Goal: Information Seeking & Learning: Learn about a topic

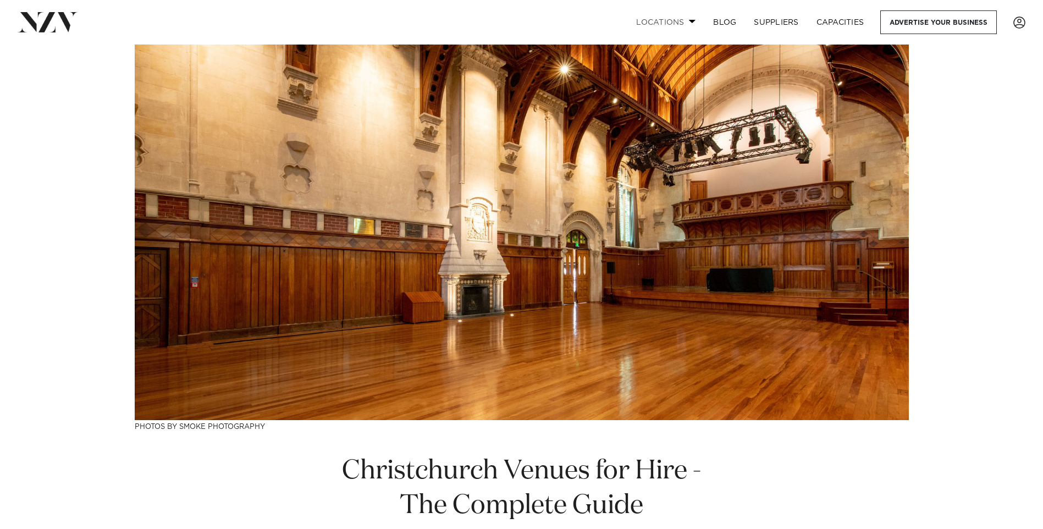
click at [668, 21] on link "Locations" at bounding box center [665, 22] width 77 height 24
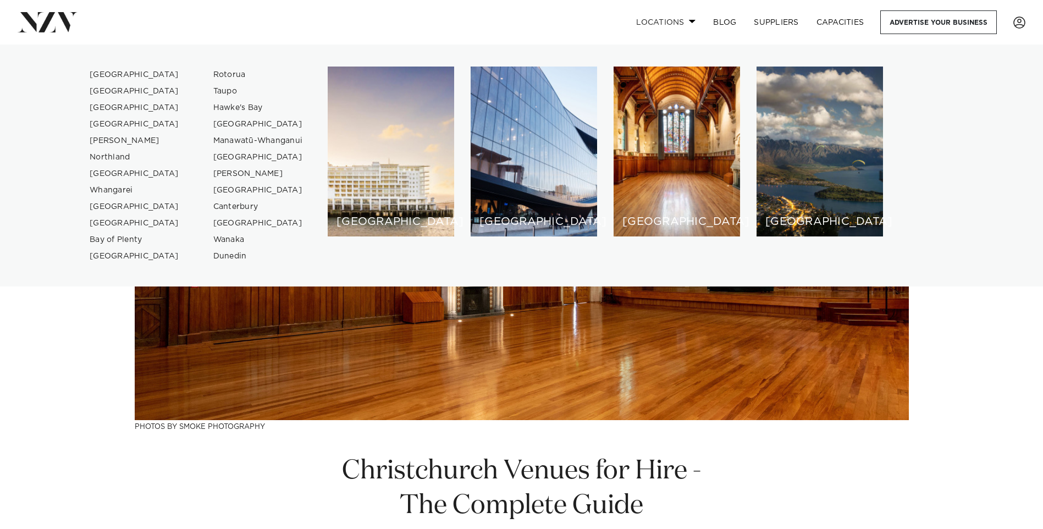
click at [668, 21] on link "Locations" at bounding box center [665, 22] width 77 height 24
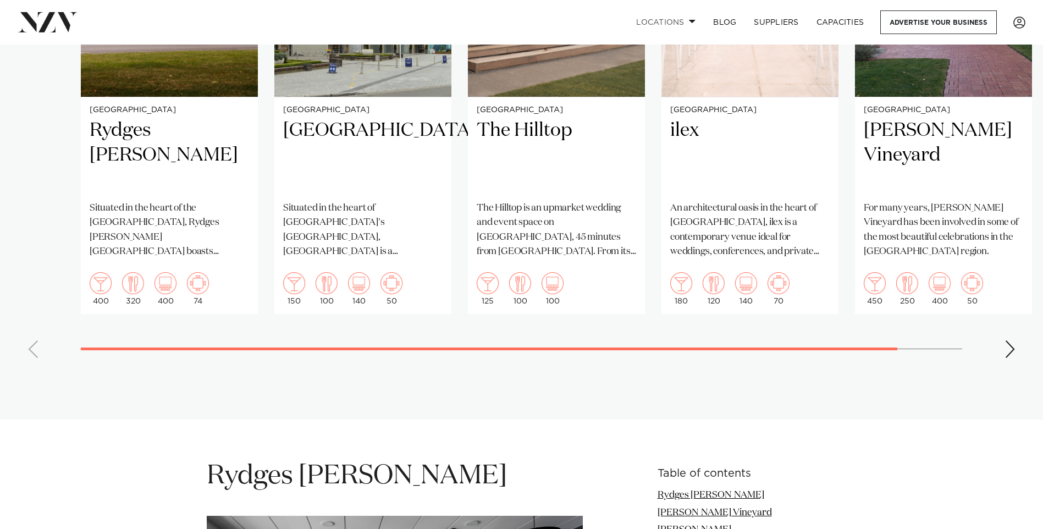
scroll to position [989, 0]
click at [1013, 341] on div "Next slide" at bounding box center [1009, 350] width 11 height 18
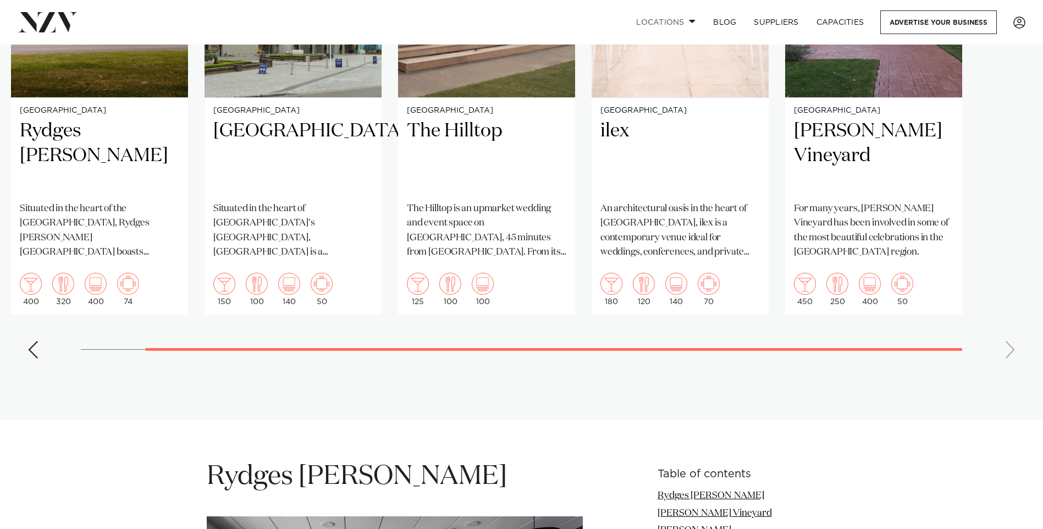
click at [31, 341] on div "Previous slide" at bounding box center [32, 350] width 11 height 18
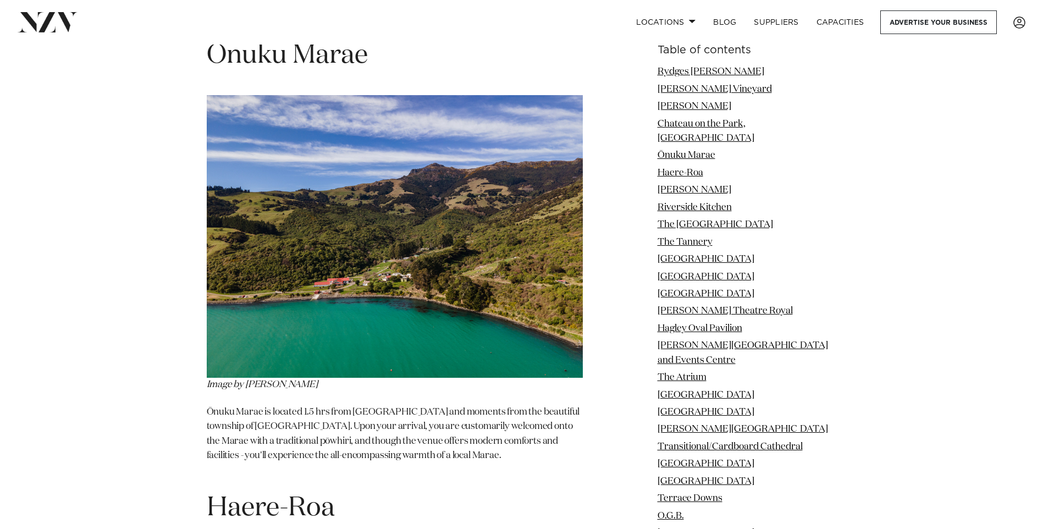
scroll to position [3188, 0]
click at [712, 237] on link "The Tannery" at bounding box center [684, 241] width 55 height 9
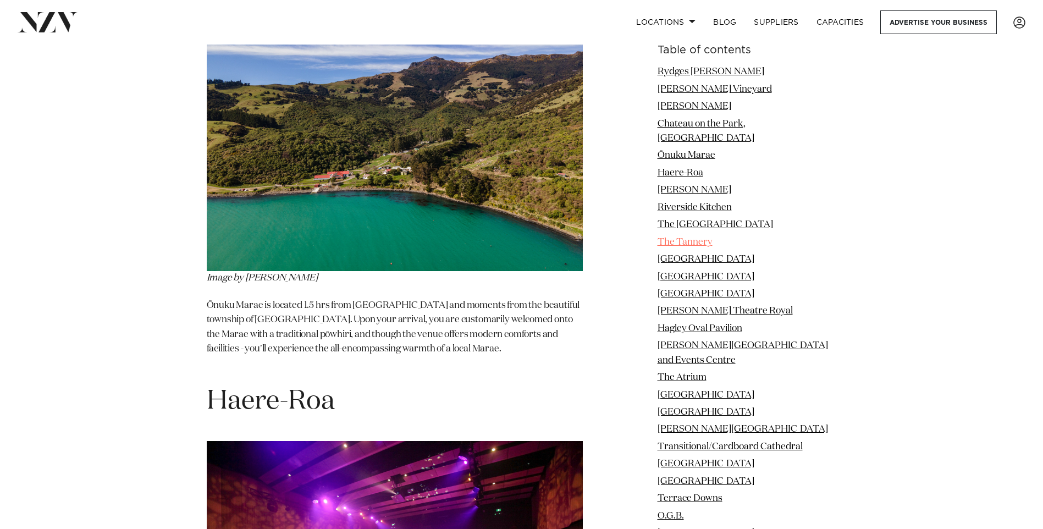
scroll to position [3295, 0]
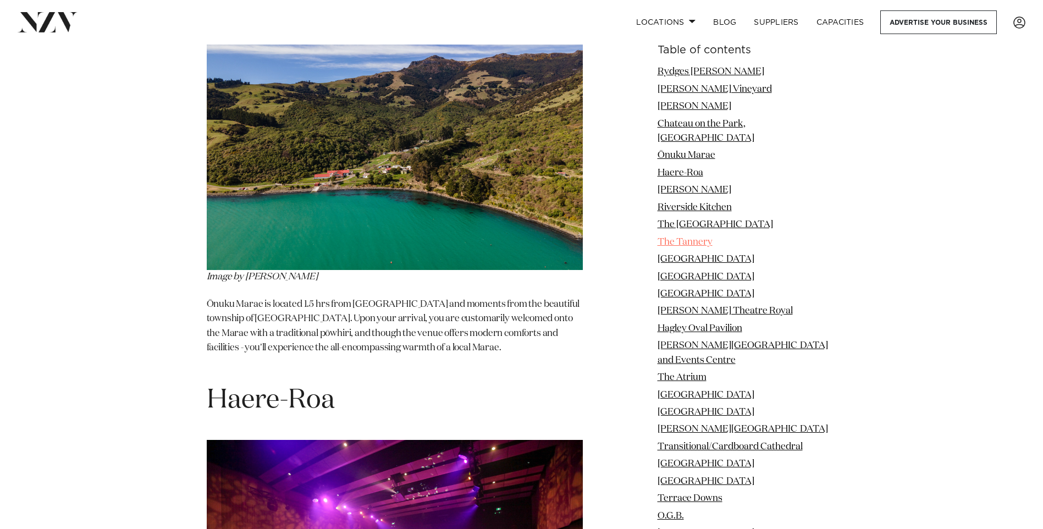
click at [712, 237] on link "The Tannery" at bounding box center [684, 241] width 55 height 9
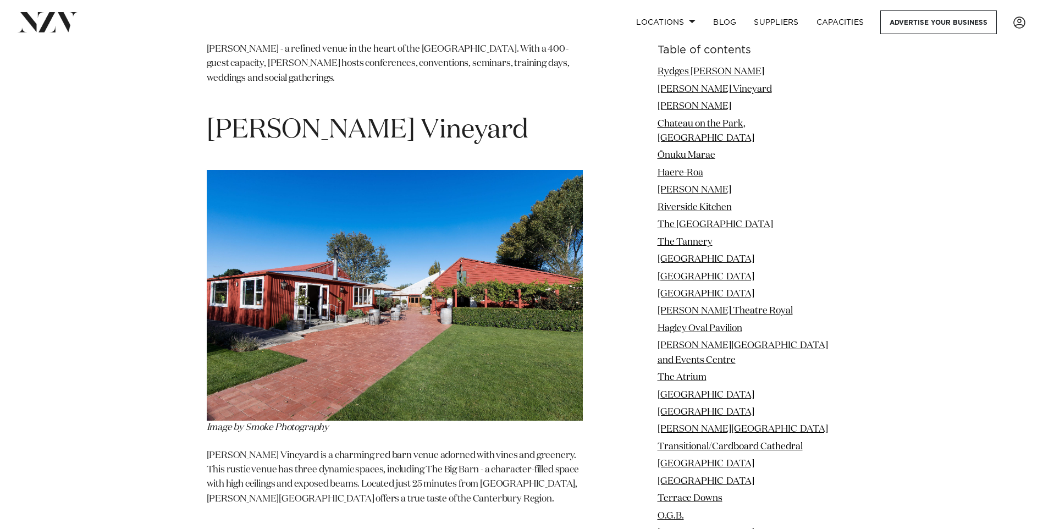
scroll to position [1481, 0]
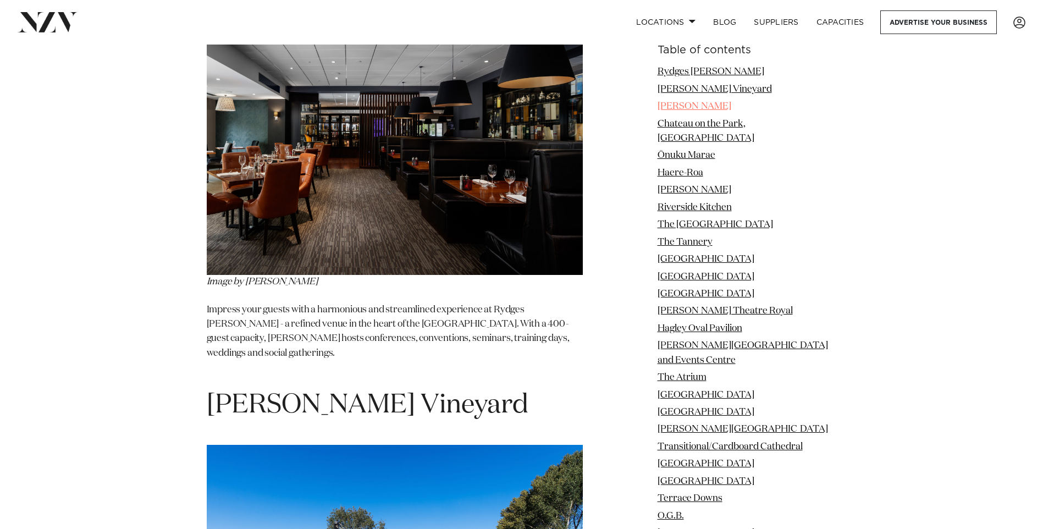
click at [676, 107] on link "[PERSON_NAME]" at bounding box center [694, 106] width 74 height 9
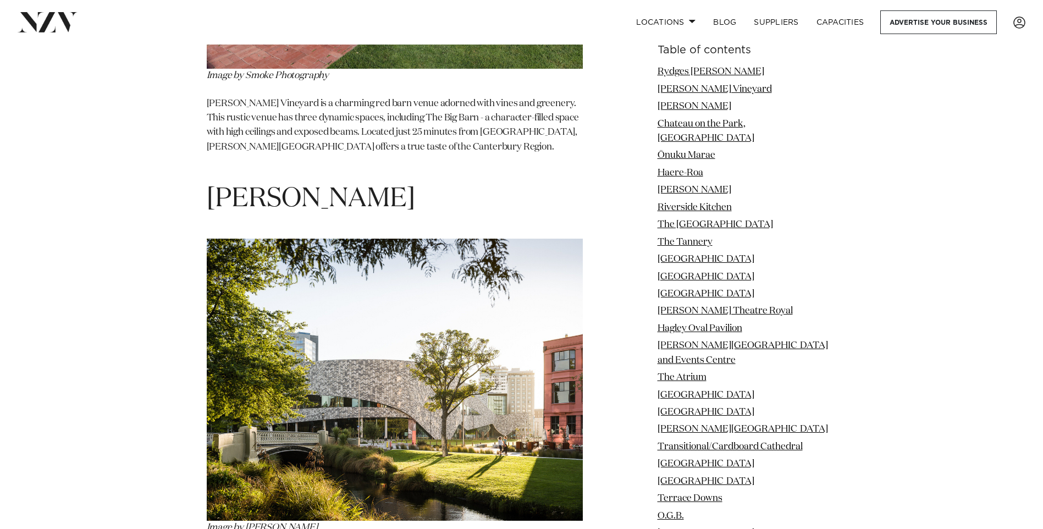
scroll to position [2210, 0]
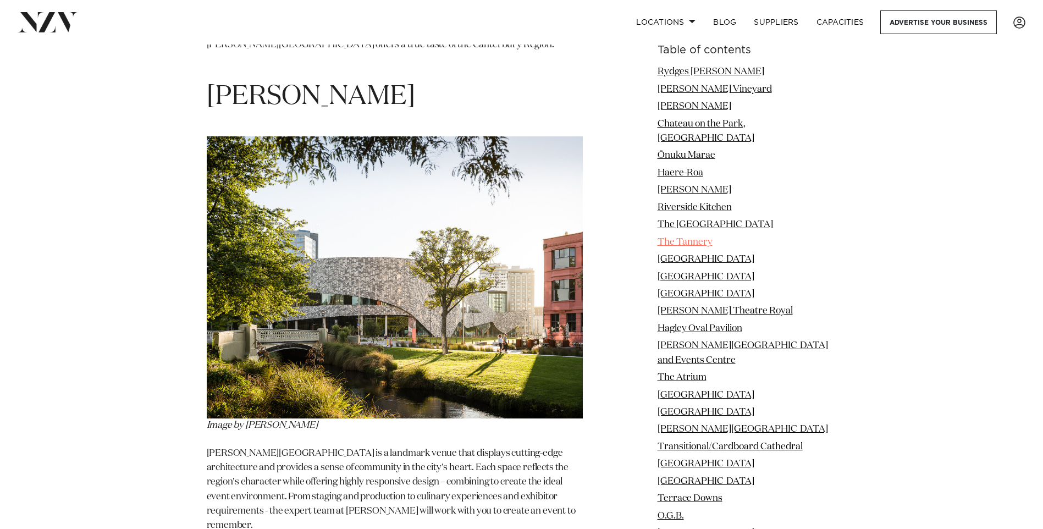
click at [690, 237] on link "The Tannery" at bounding box center [684, 241] width 55 height 9
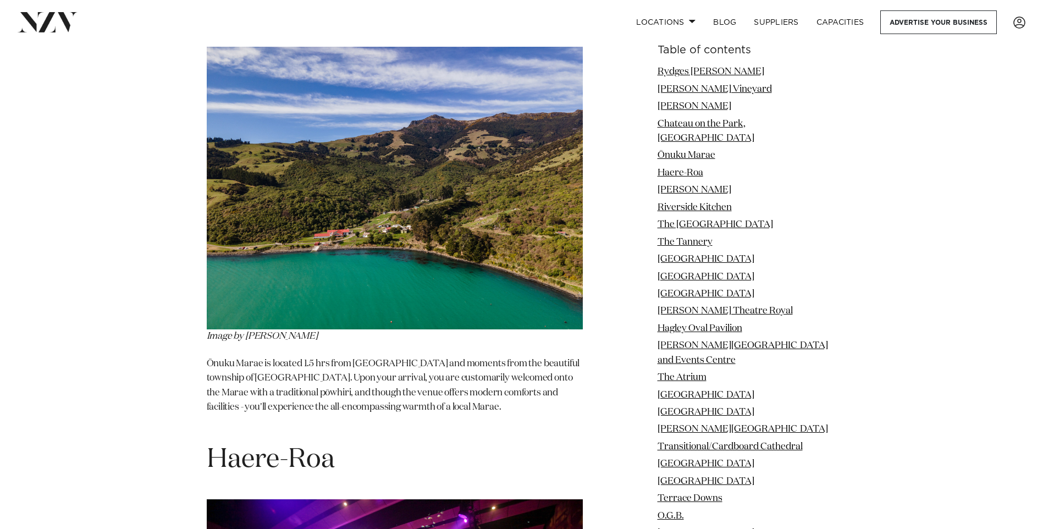
scroll to position [3295, 0]
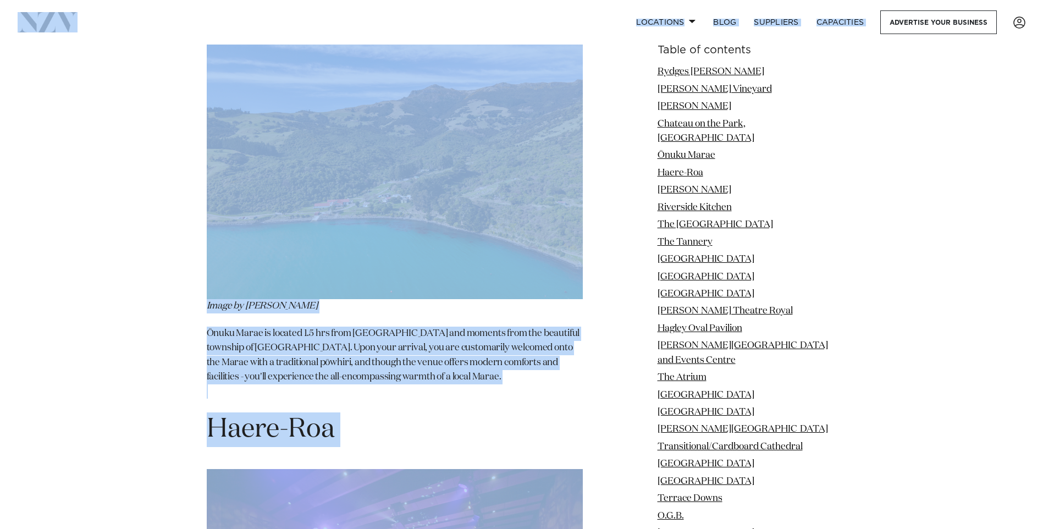
scroll to position [3245, 0]
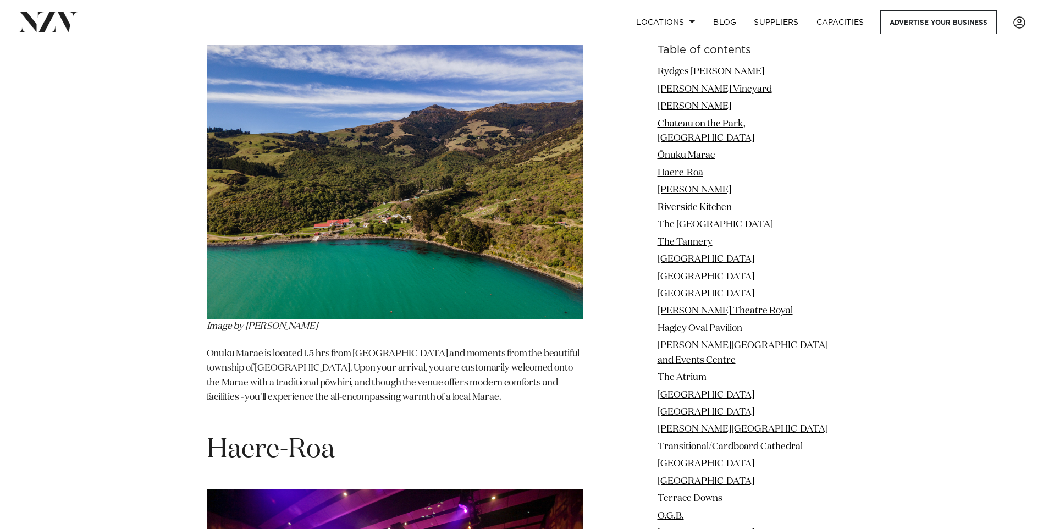
drag, startPoint x: 538, startPoint y: 193, endPoint x: 211, endPoint y: 132, distance: 332.8
drag, startPoint x: 211, startPoint y: 132, endPoint x: 321, endPoint y: 133, distance: 109.9
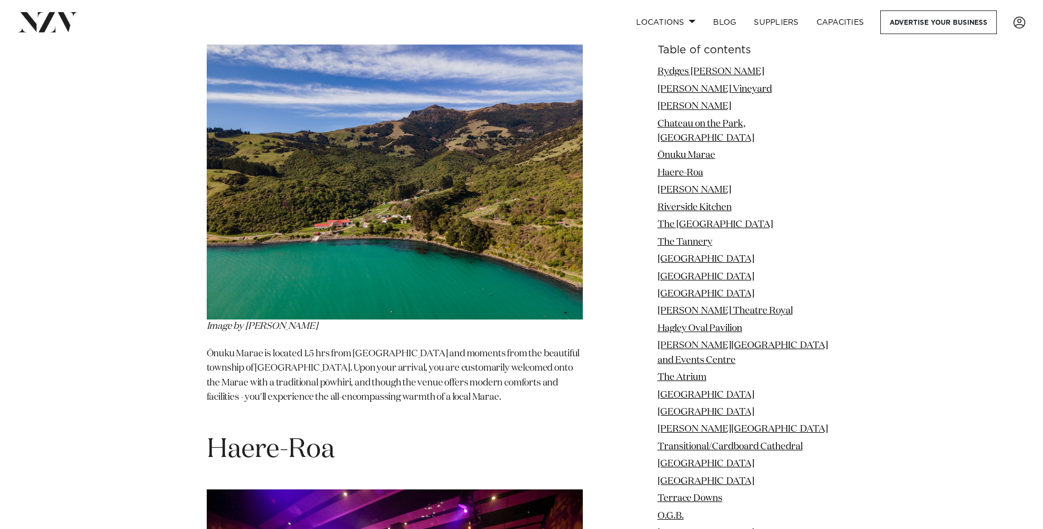
drag, startPoint x: 361, startPoint y: 110, endPoint x: 206, endPoint y: 108, distance: 155.0
drag, startPoint x: 206, startPoint y: 108, endPoint x: 308, endPoint y: 111, distance: 102.8
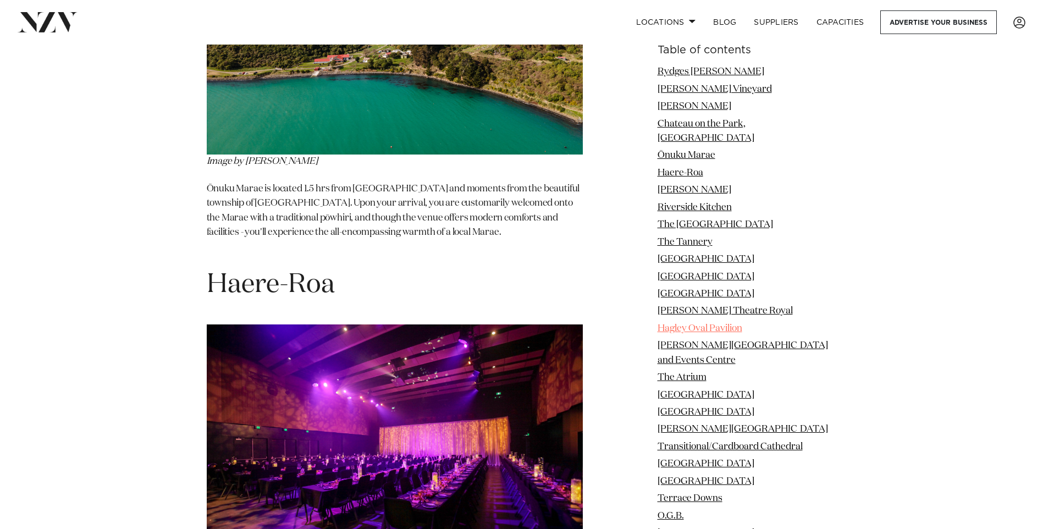
click at [697, 324] on link "Hagley Oval Pavilion" at bounding box center [699, 328] width 85 height 9
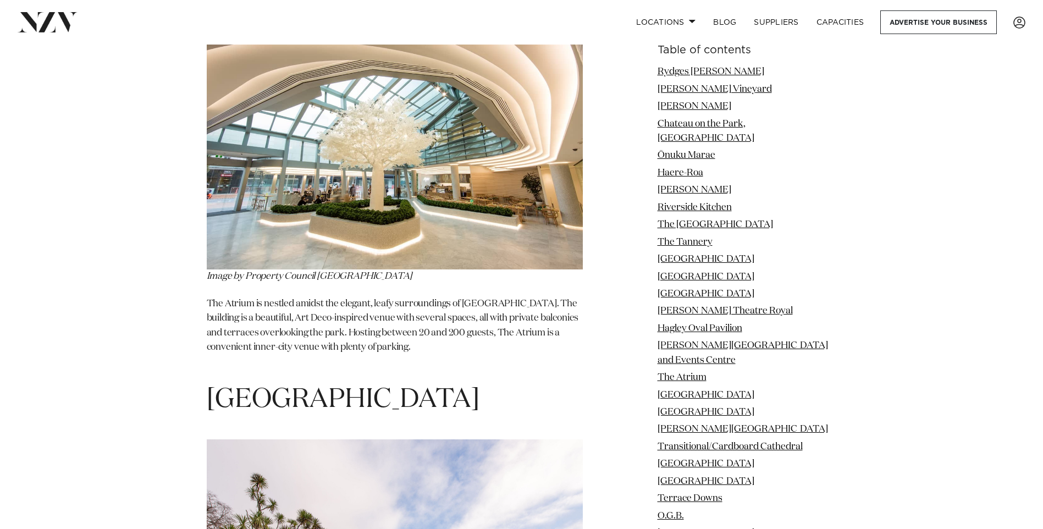
scroll to position [8529, 0]
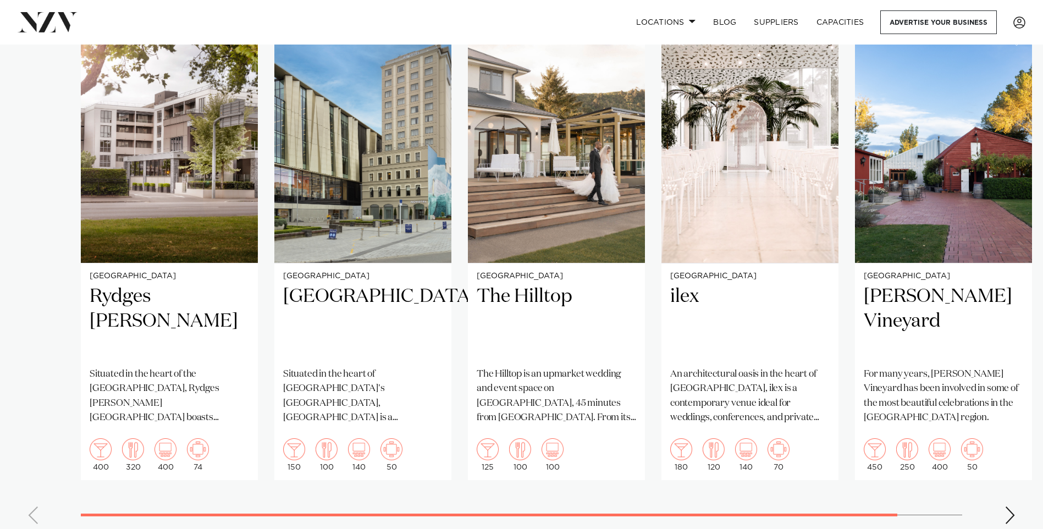
scroll to position [824, 0]
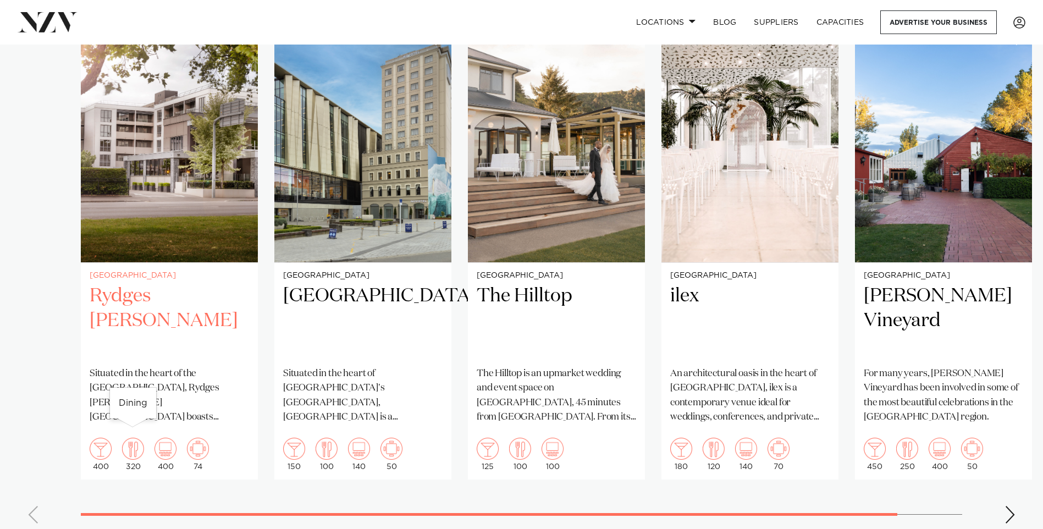
click at [136, 437] on img "1 / 5" at bounding box center [133, 448] width 22 height 22
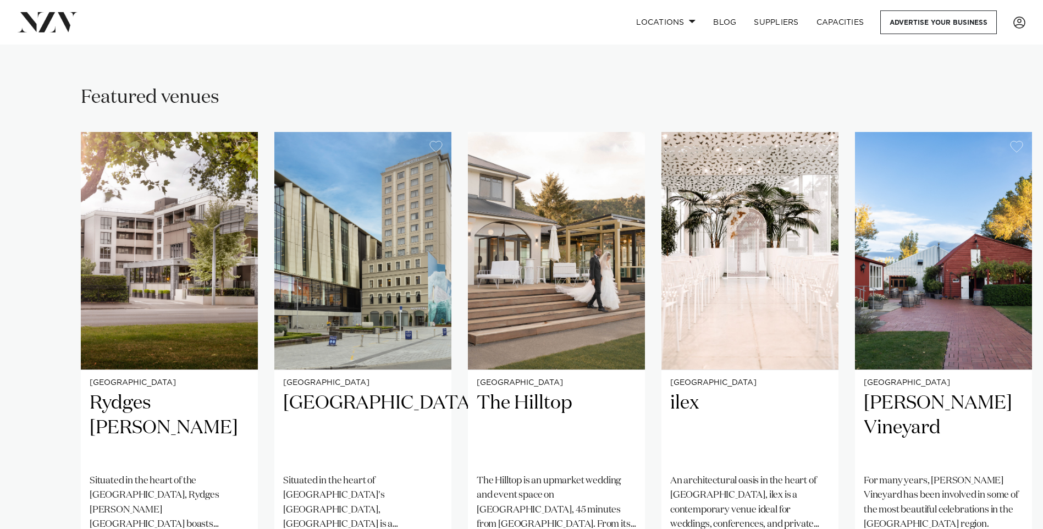
scroll to position [769, 0]
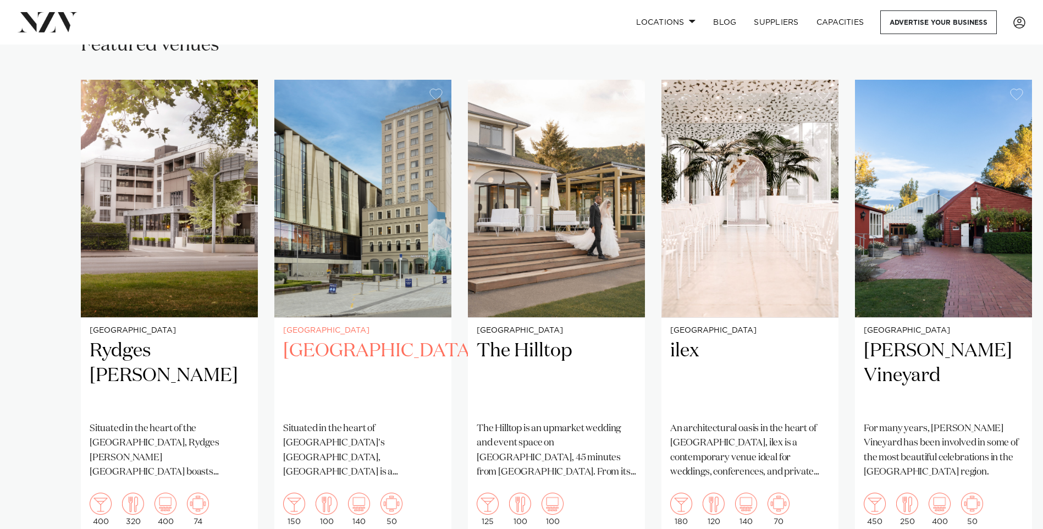
click at [318, 339] on h2 "[GEOGRAPHIC_DATA]" at bounding box center [362, 376] width 159 height 74
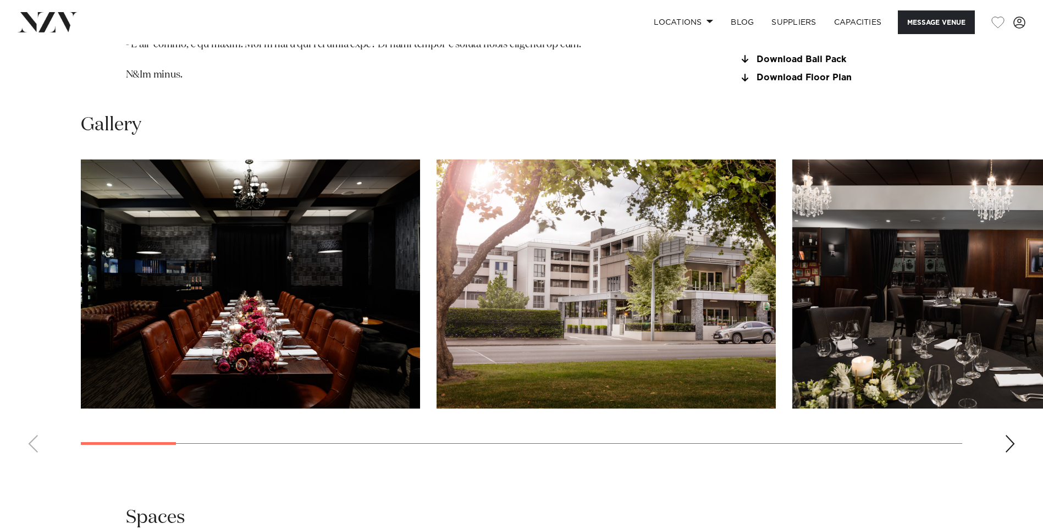
scroll to position [1319, 0]
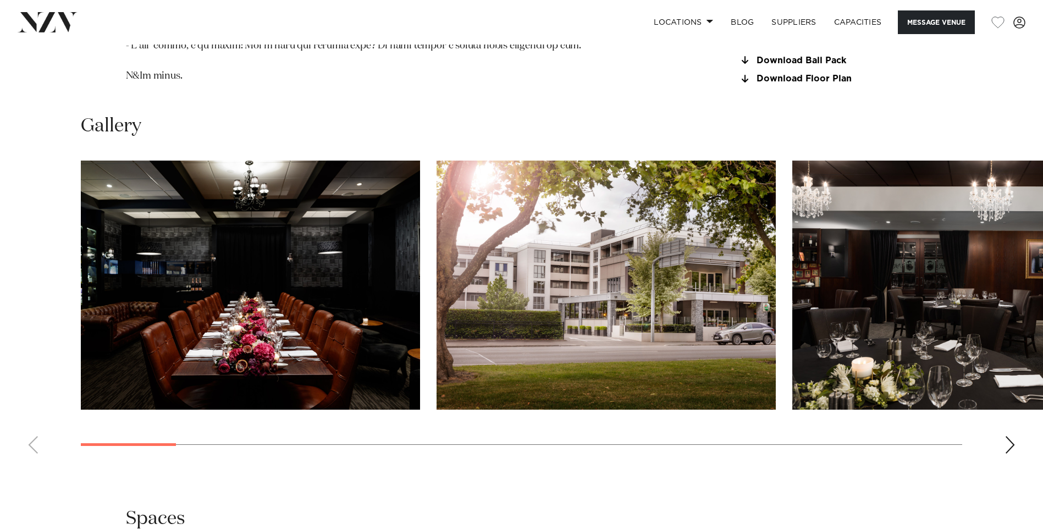
click at [1011, 436] on div "Next slide" at bounding box center [1009, 445] width 11 height 18
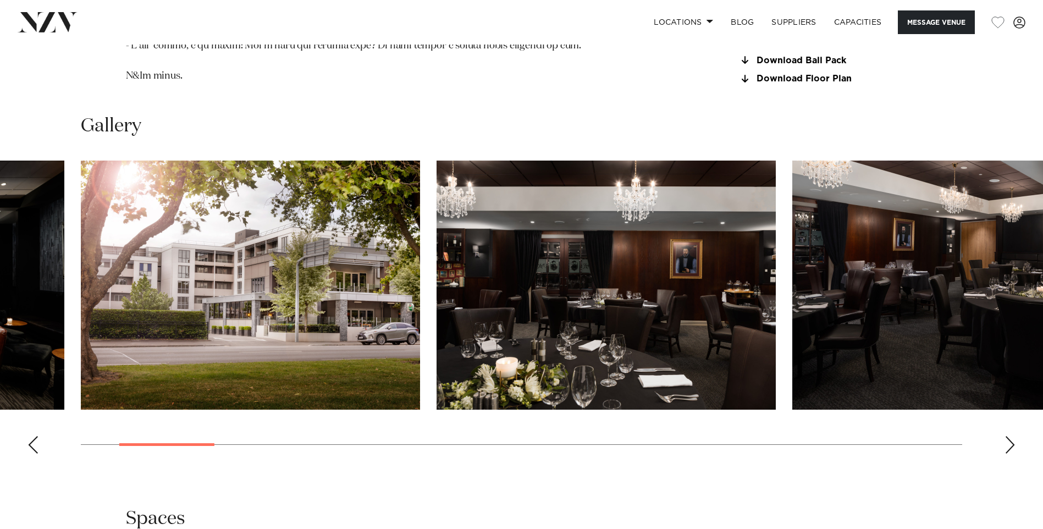
click at [1011, 436] on div "Next slide" at bounding box center [1009, 445] width 11 height 18
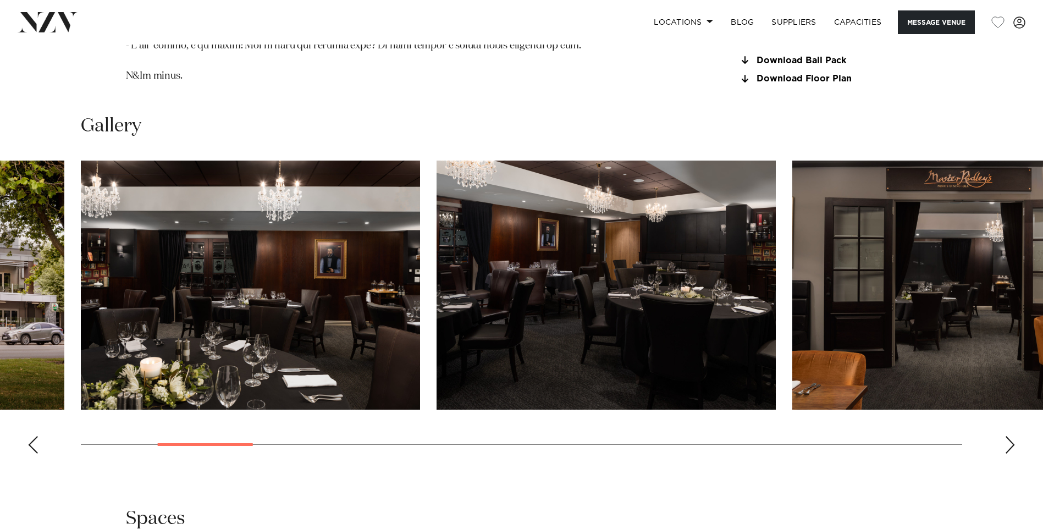
click at [1009, 436] on div "Next slide" at bounding box center [1009, 445] width 11 height 18
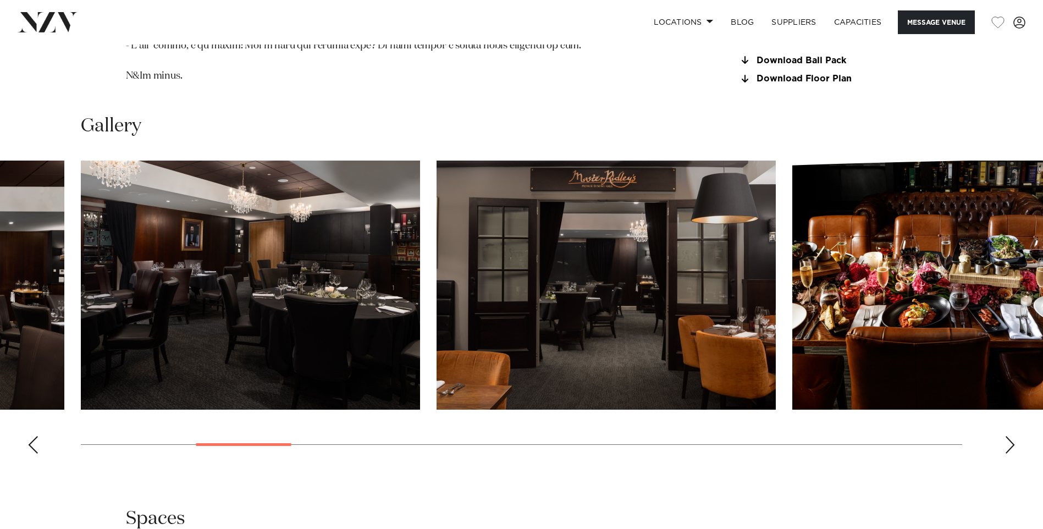
click at [1009, 436] on div "Next slide" at bounding box center [1009, 445] width 11 height 18
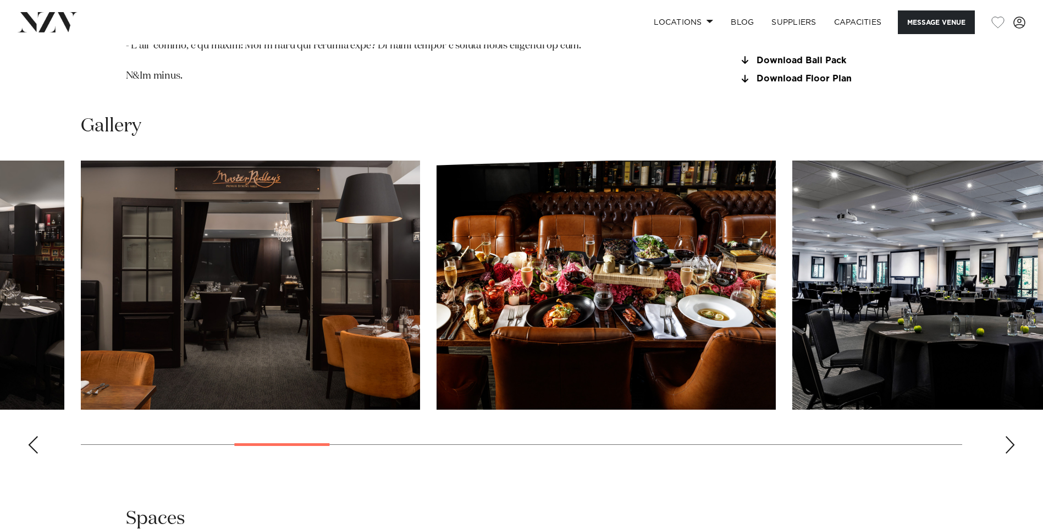
click at [1009, 436] on div "Next slide" at bounding box center [1009, 445] width 11 height 18
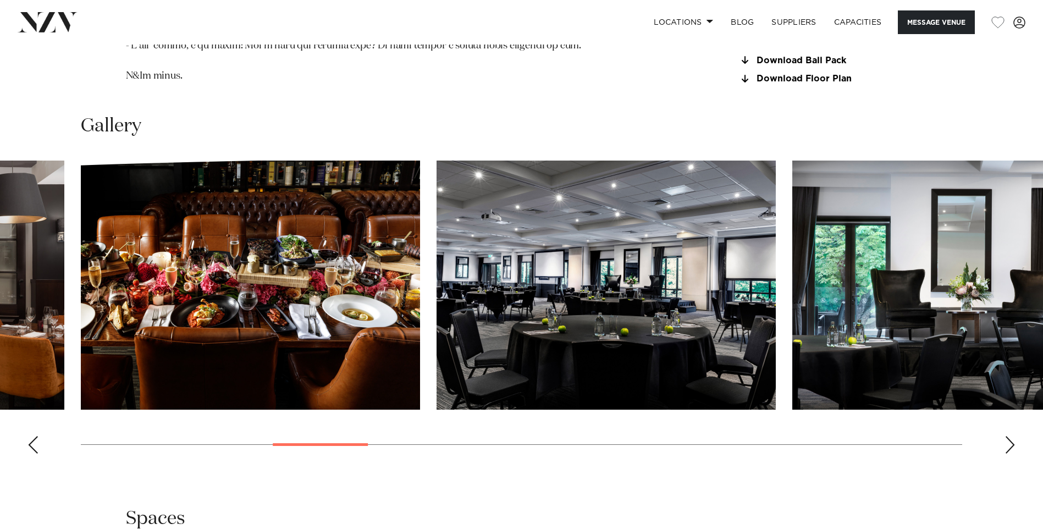
click at [1009, 436] on div "Next slide" at bounding box center [1009, 445] width 11 height 18
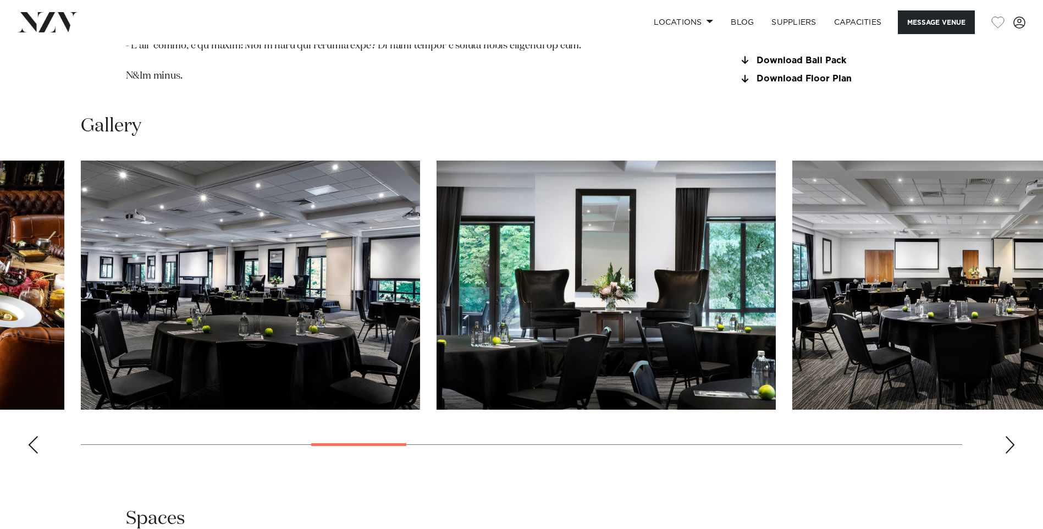
click at [1009, 436] on div "Next slide" at bounding box center [1009, 445] width 11 height 18
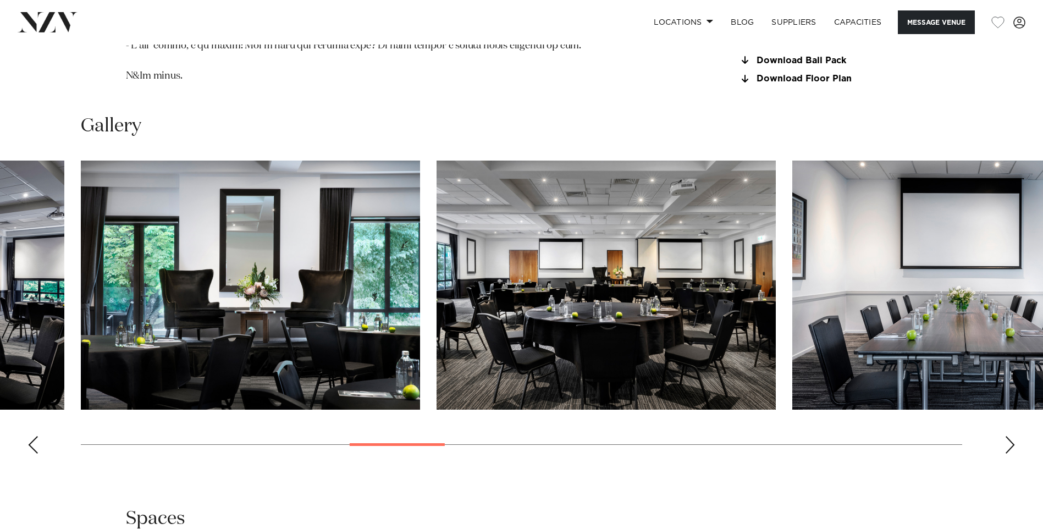
click at [1009, 436] on div "Next slide" at bounding box center [1009, 445] width 11 height 18
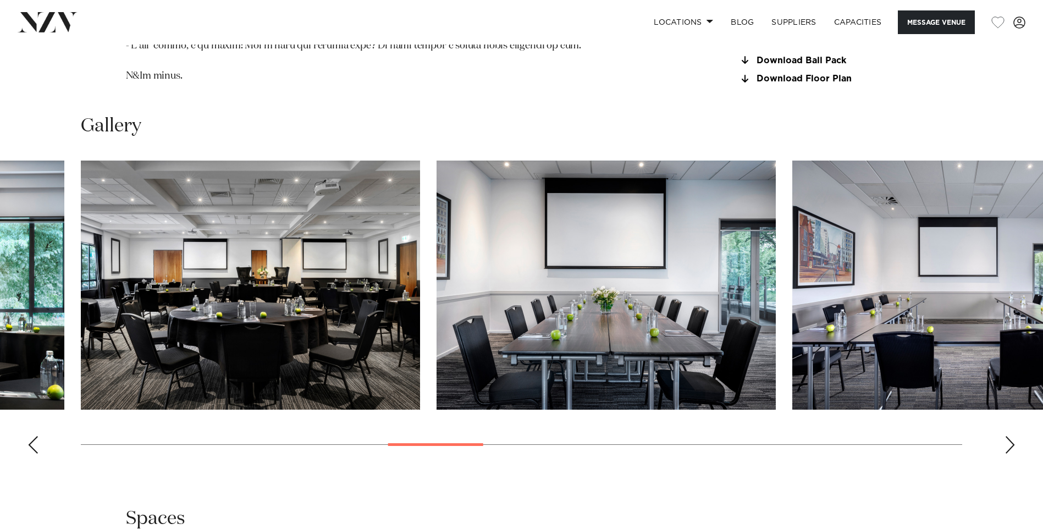
click at [1009, 436] on div "Next slide" at bounding box center [1009, 445] width 11 height 18
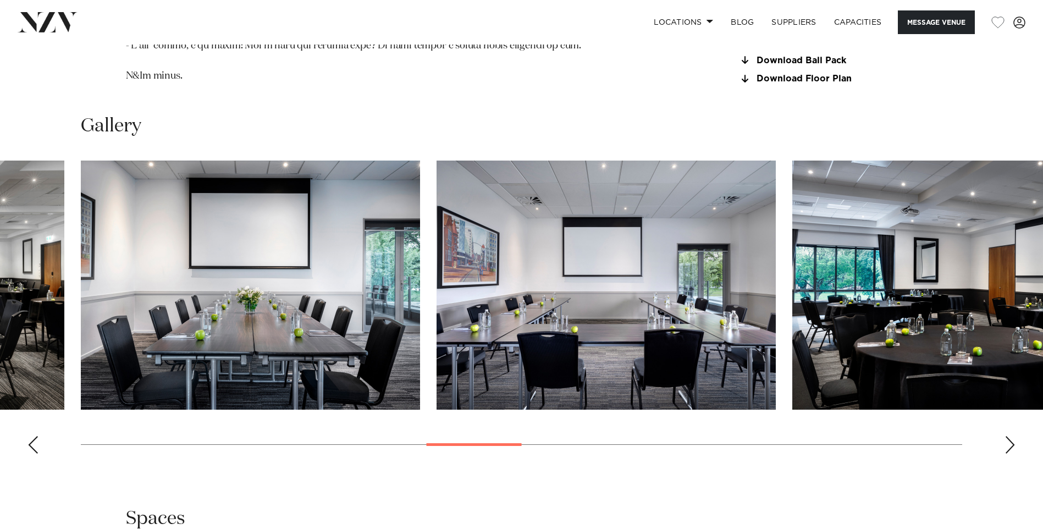
click at [1009, 436] on div "Next slide" at bounding box center [1009, 445] width 11 height 18
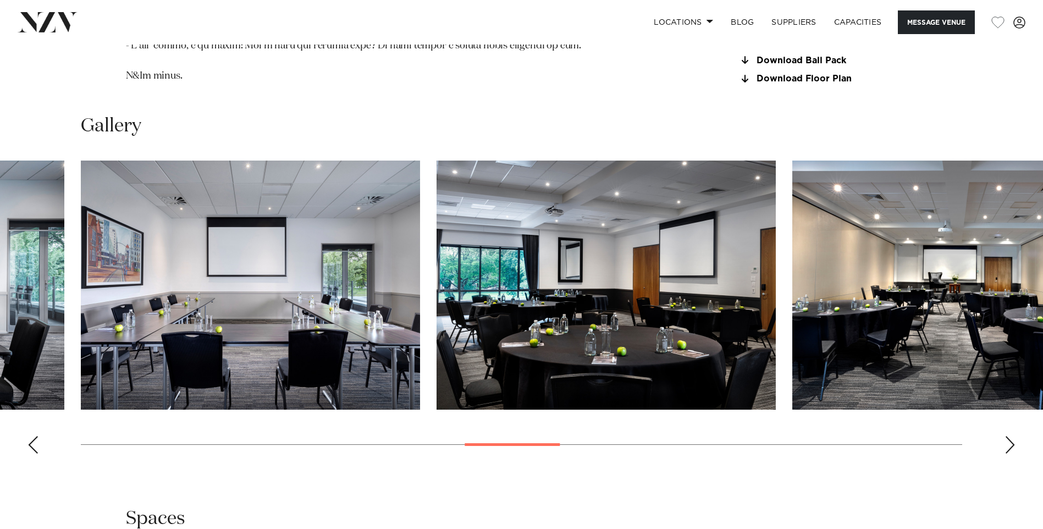
click at [1009, 436] on div "Next slide" at bounding box center [1009, 445] width 11 height 18
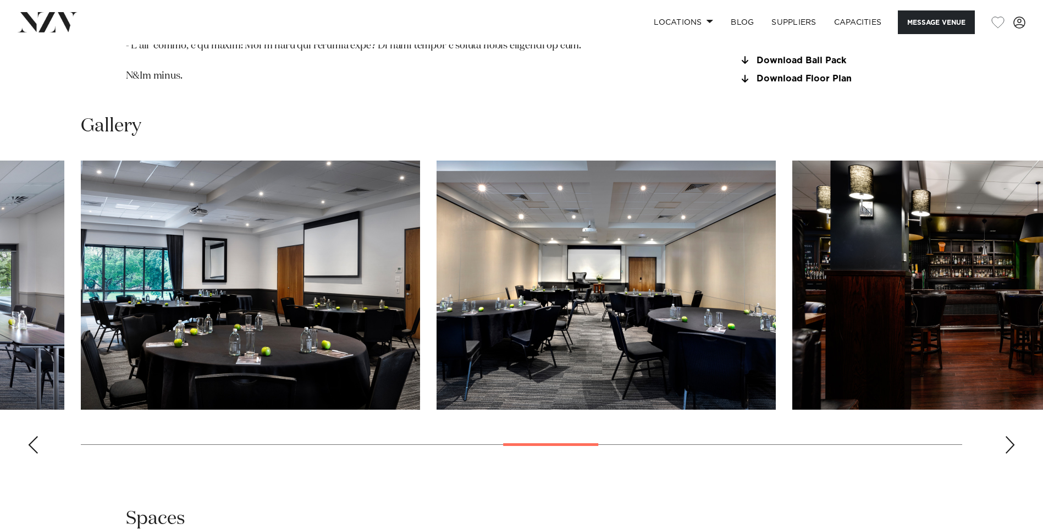
click at [1009, 436] on div "Next slide" at bounding box center [1009, 445] width 11 height 18
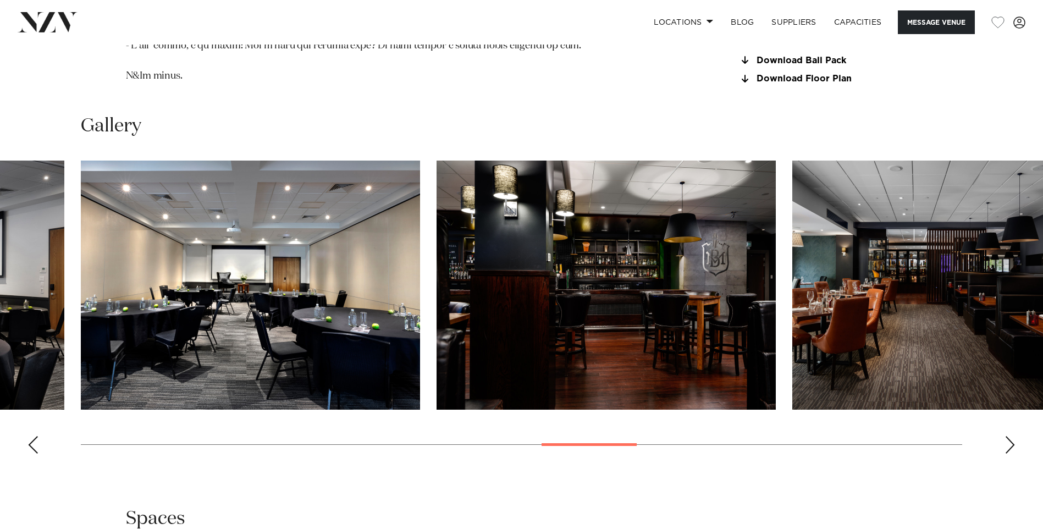
click at [1009, 436] on div "Next slide" at bounding box center [1009, 445] width 11 height 18
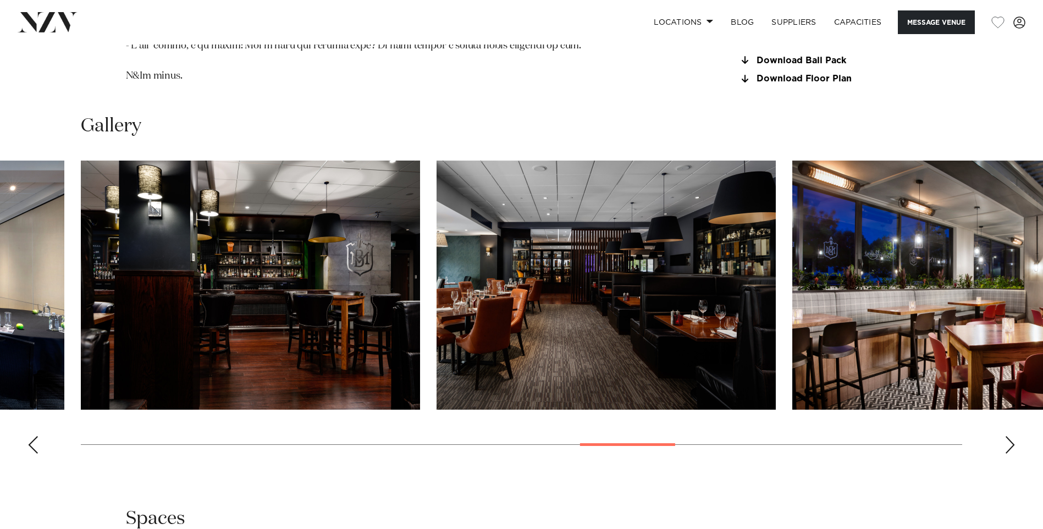
click at [1009, 436] on div "Next slide" at bounding box center [1009, 445] width 11 height 18
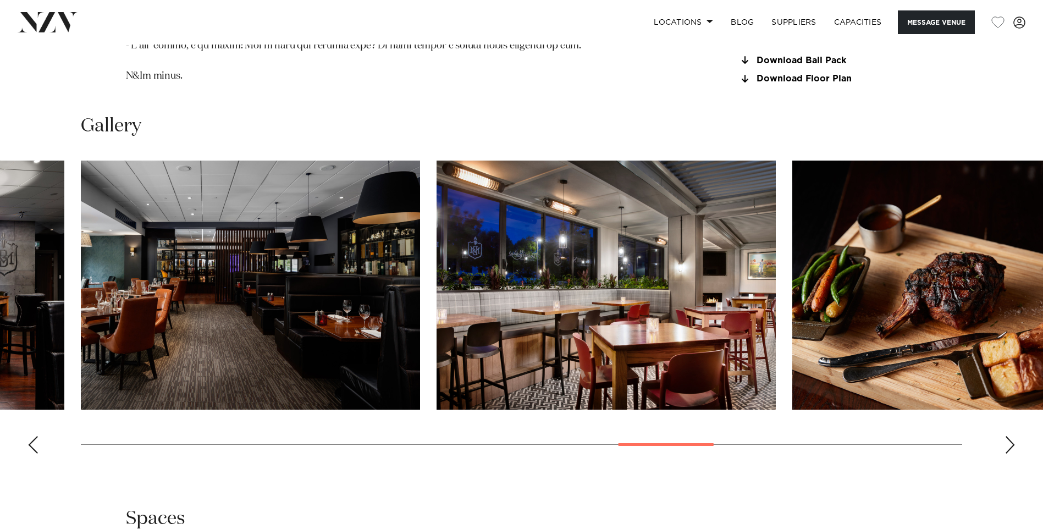
click at [1009, 436] on div "Next slide" at bounding box center [1009, 445] width 11 height 18
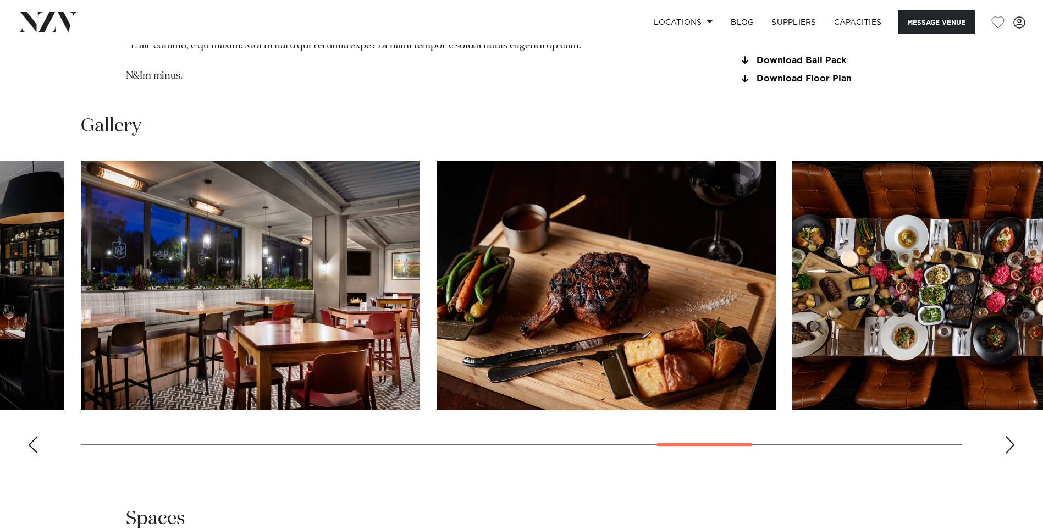
click at [1009, 436] on div "Next slide" at bounding box center [1009, 445] width 11 height 18
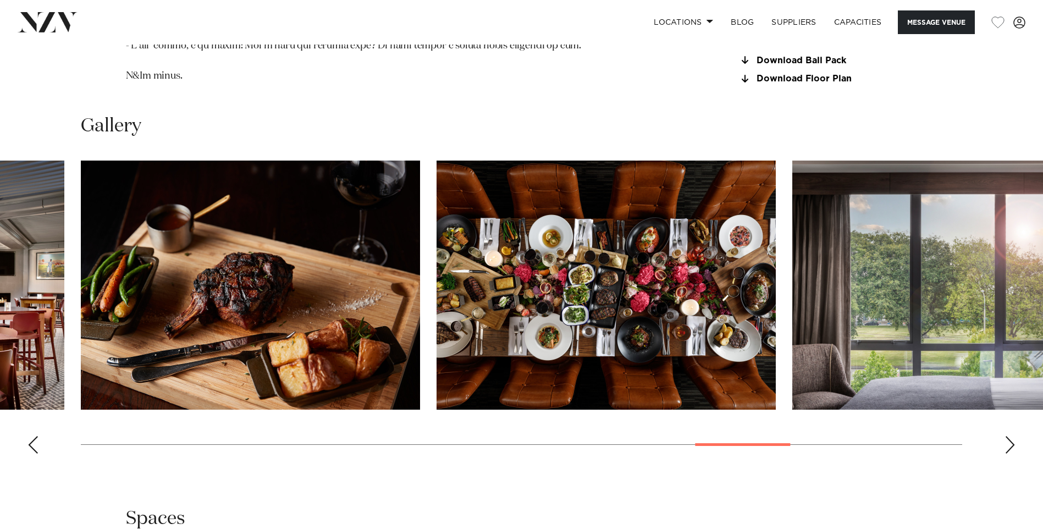
click at [1009, 436] on div "Next slide" at bounding box center [1009, 445] width 11 height 18
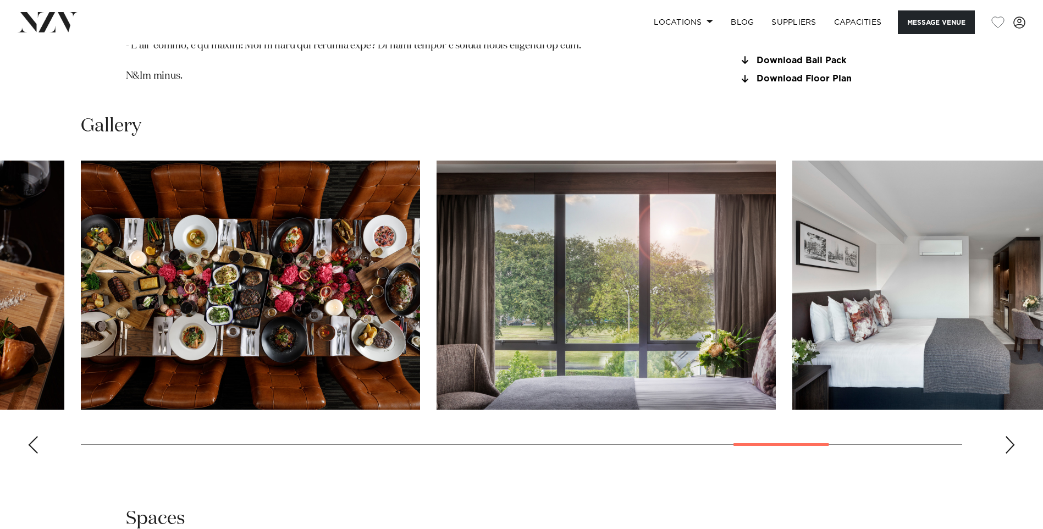
click at [1010, 436] on div "Next slide" at bounding box center [1009, 445] width 11 height 18
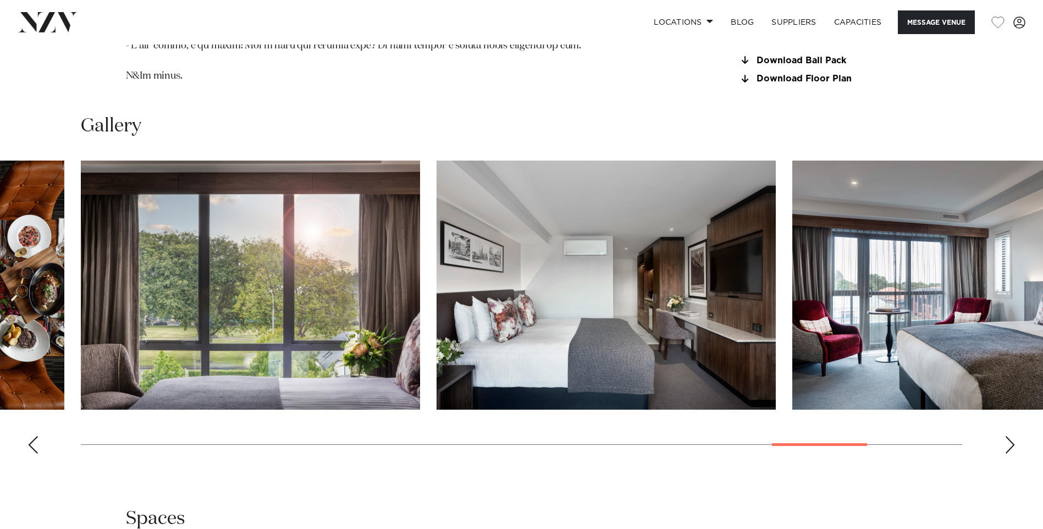
click at [1010, 436] on div "Next slide" at bounding box center [1009, 445] width 11 height 18
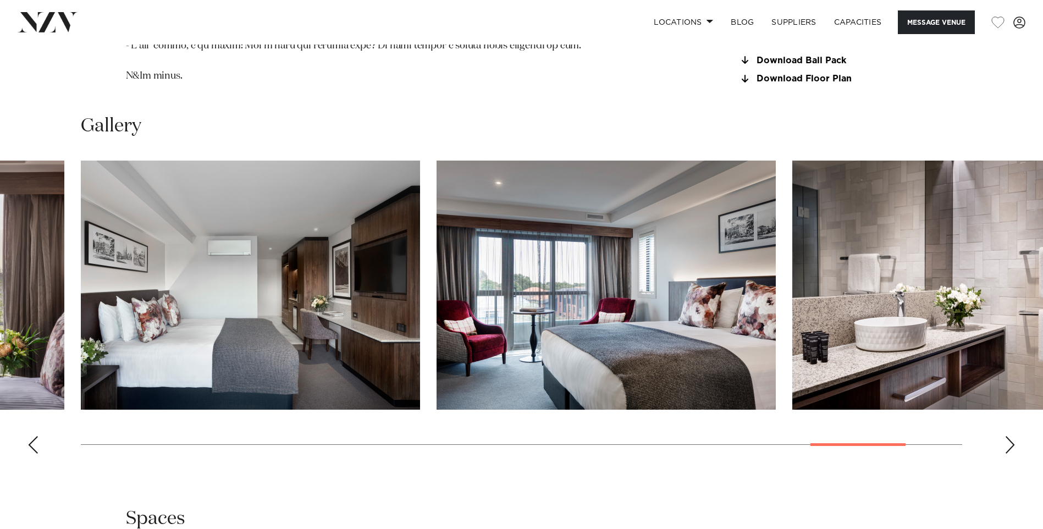
click at [1010, 436] on div "Next slide" at bounding box center [1009, 445] width 11 height 18
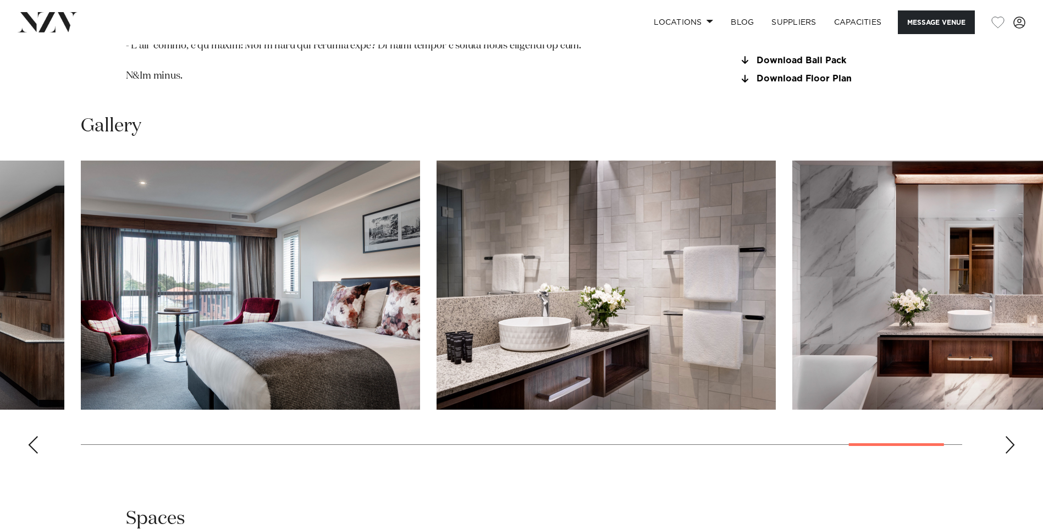
click at [1010, 436] on div "Next slide" at bounding box center [1009, 445] width 11 height 18
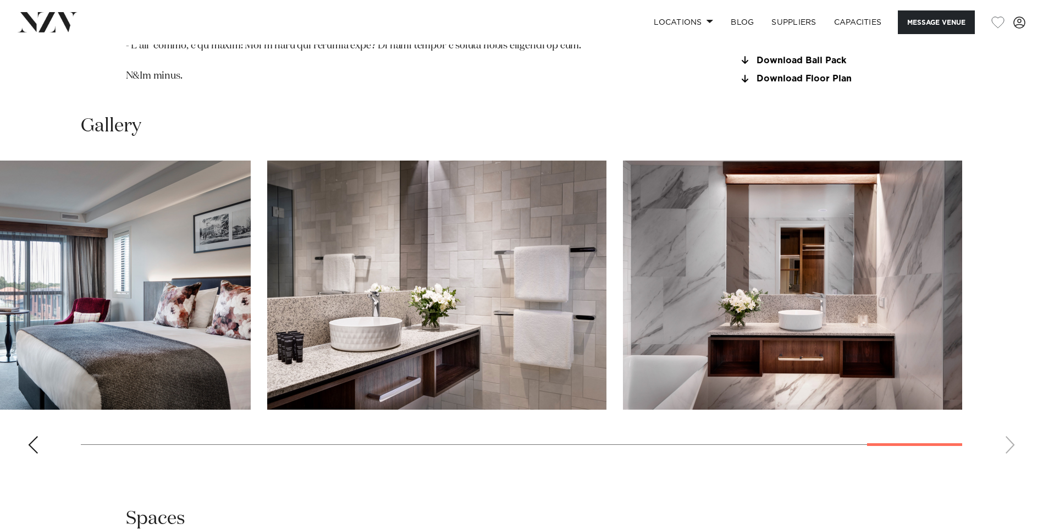
click at [1010, 421] on swiper-container at bounding box center [521, 311] width 1043 height 302
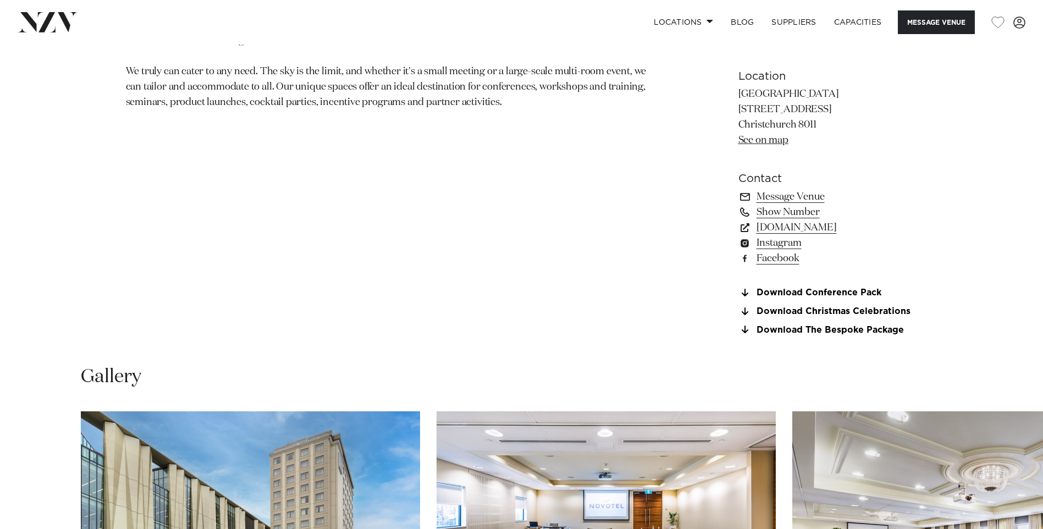
scroll to position [1099, 0]
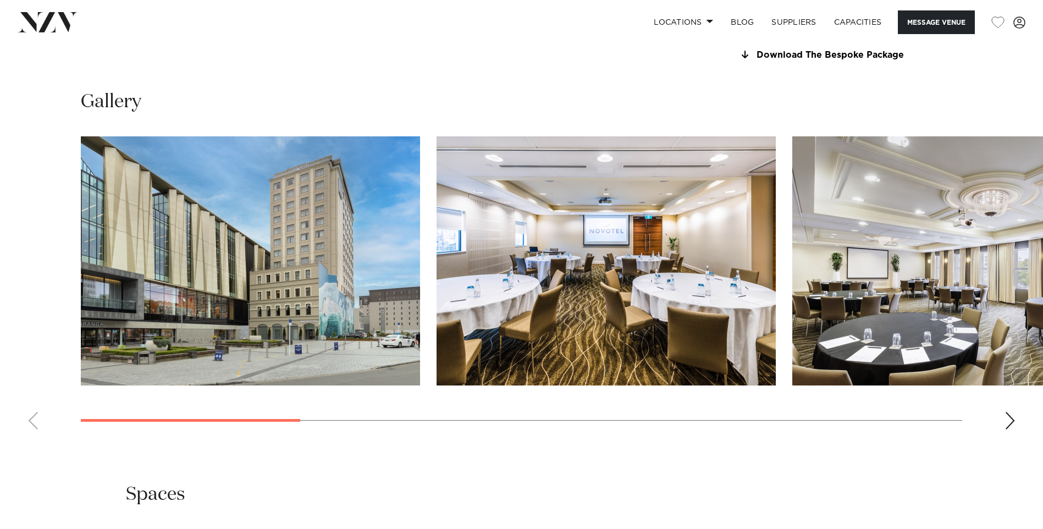
click at [1008, 417] on div "Next slide" at bounding box center [1009, 421] width 11 height 18
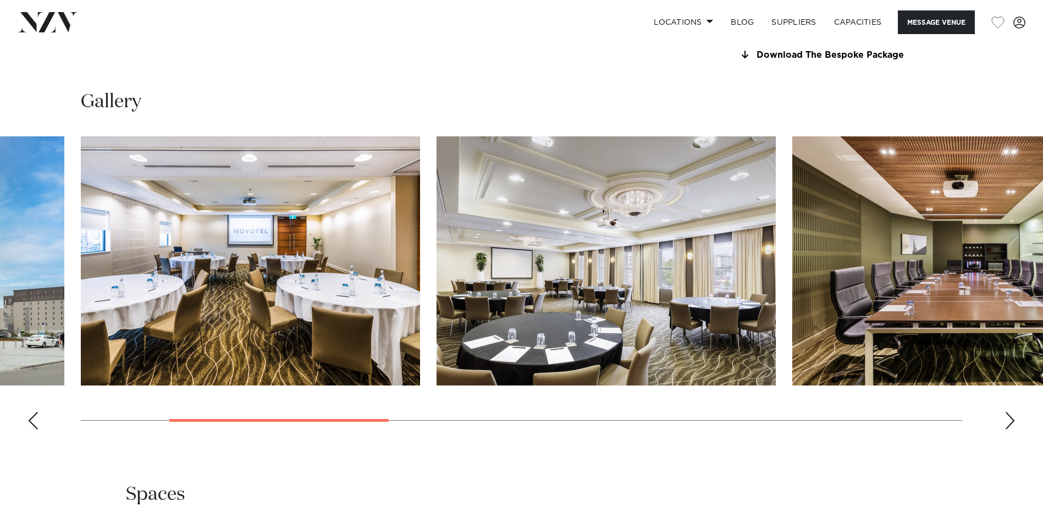
click at [1008, 417] on div "Next slide" at bounding box center [1009, 421] width 11 height 18
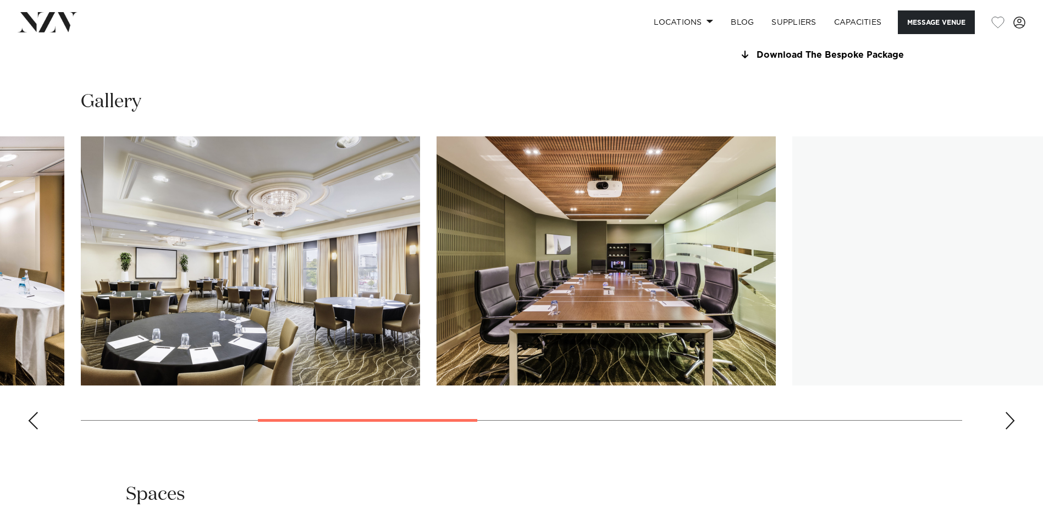
click at [1009, 417] on div "Next slide" at bounding box center [1009, 421] width 11 height 18
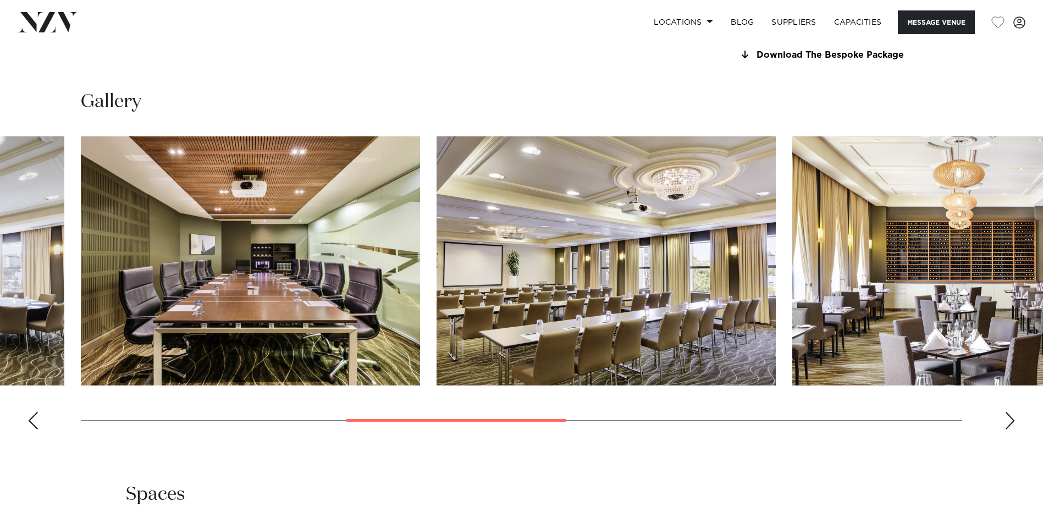
click at [1009, 417] on div "Next slide" at bounding box center [1009, 421] width 11 height 18
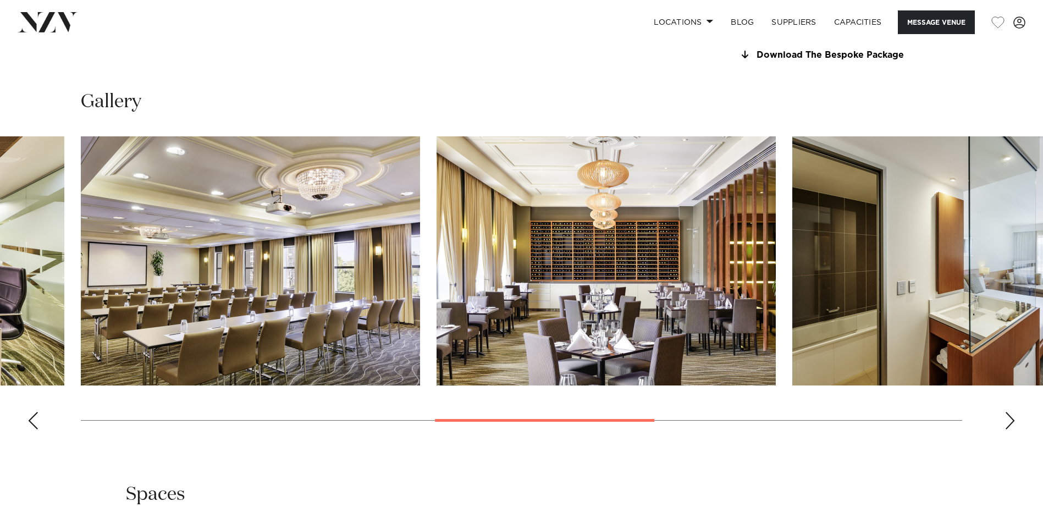
click at [1009, 417] on div "Next slide" at bounding box center [1009, 421] width 11 height 18
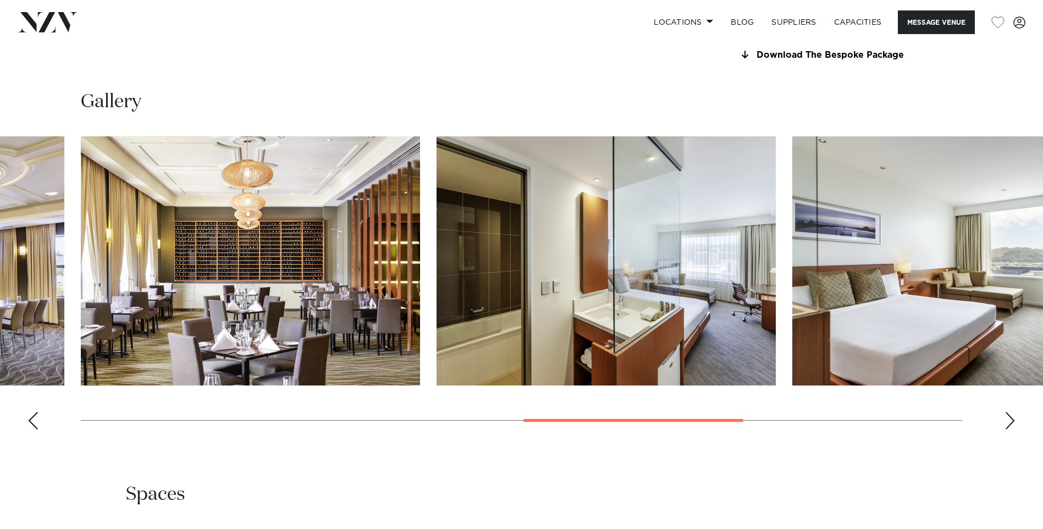
click at [1009, 417] on div "Next slide" at bounding box center [1009, 421] width 11 height 18
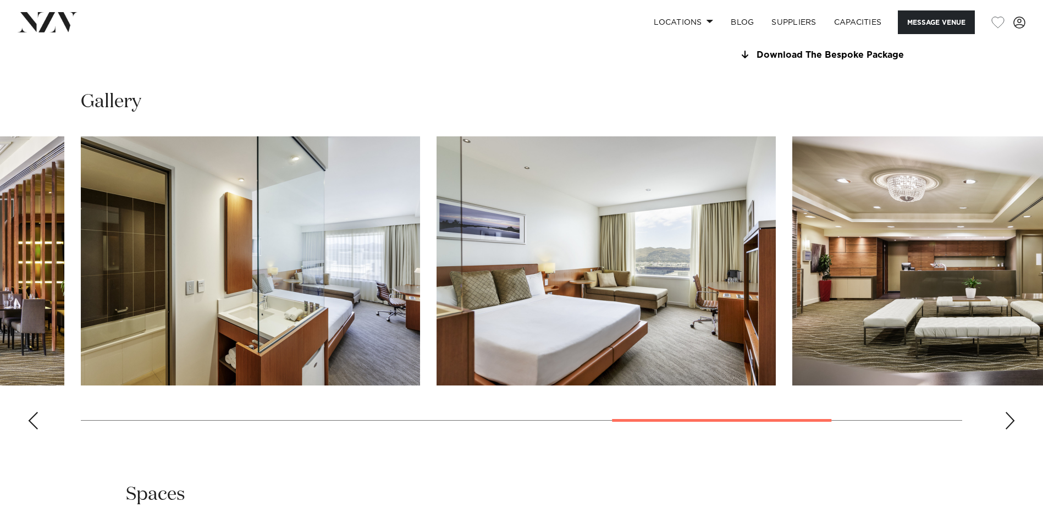
click at [1009, 417] on div "Next slide" at bounding box center [1009, 421] width 11 height 18
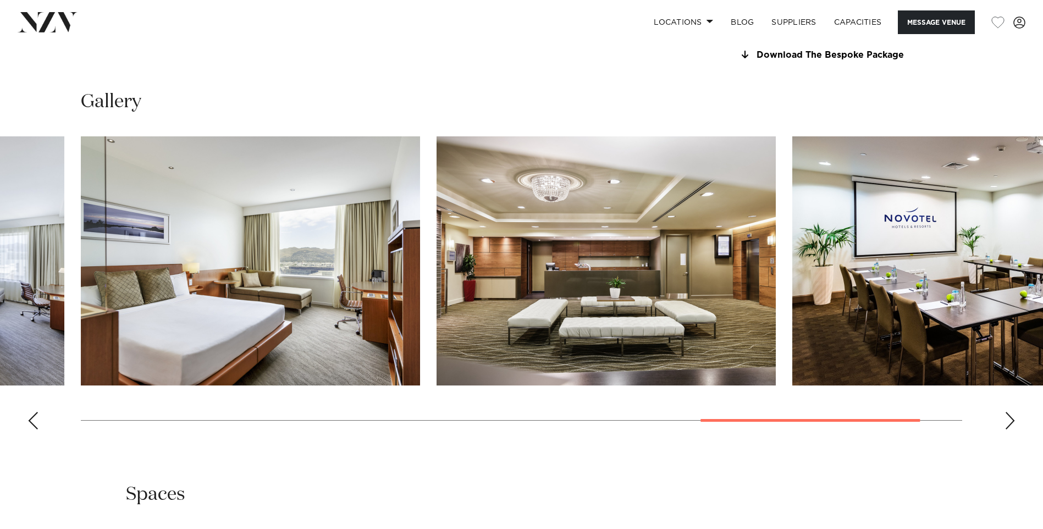
click at [1009, 417] on div "Next slide" at bounding box center [1009, 421] width 11 height 18
